Goal: Task Accomplishment & Management: Use online tool/utility

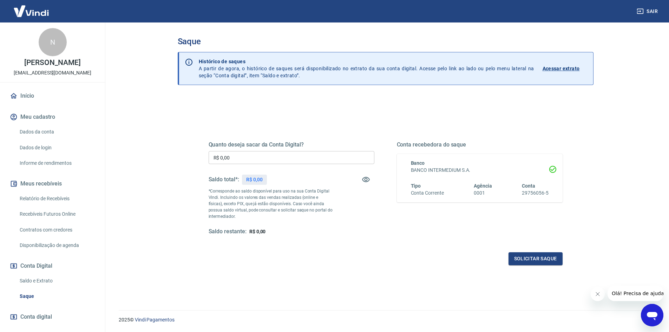
click at [329, 200] on p "*Corresponde ao saldo disponível para uso na sua Conta Digital Vindi. Incluindo…" at bounding box center [271, 204] width 124 height 32
click at [364, 205] on div "Quanto deseja sacar da Conta Digital? R$ 0,00 ​ Saldo total*: R$ 0,00 *Correspo…" at bounding box center [292, 188] width 166 height 94
click at [251, 191] on p "*Corresponde ao saldo disponível para uso na sua Conta Digital Vindi. Incluindo…" at bounding box center [271, 204] width 124 height 32
